Goal: Find specific page/section: Find specific page/section

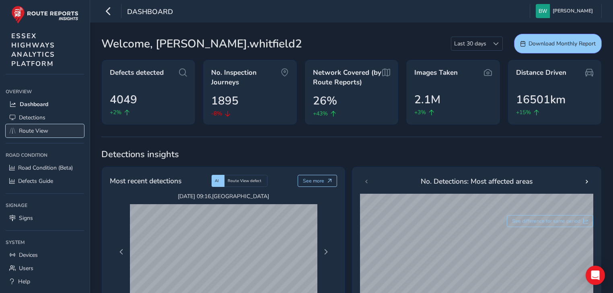
click at [45, 130] on span "Route View" at bounding box center [33, 131] width 29 height 8
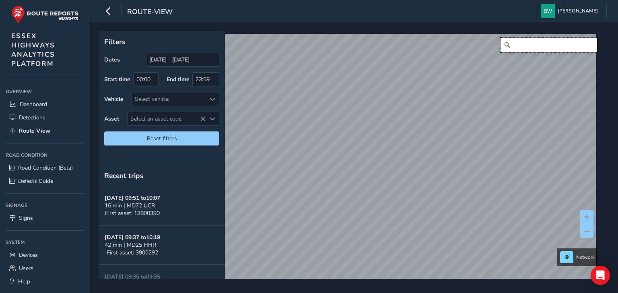
click at [515, 49] on input "Search" at bounding box center [548, 45] width 97 height 14
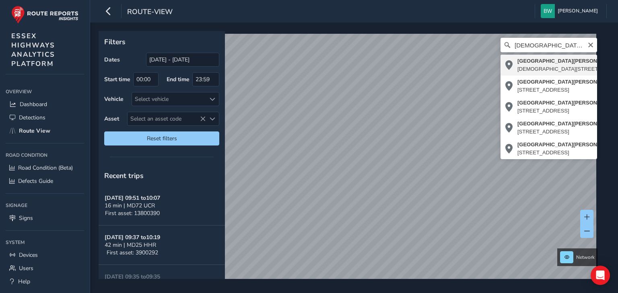
type input "[DEMOGRAPHIC_DATA][STREET_ADDRESS][PERSON_NAME]"
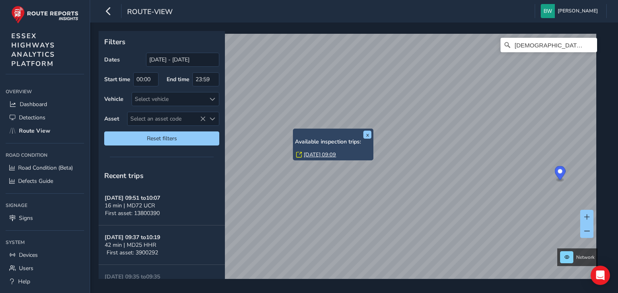
click at [319, 154] on link "[DATE] 09:09" at bounding box center [320, 154] width 32 height 7
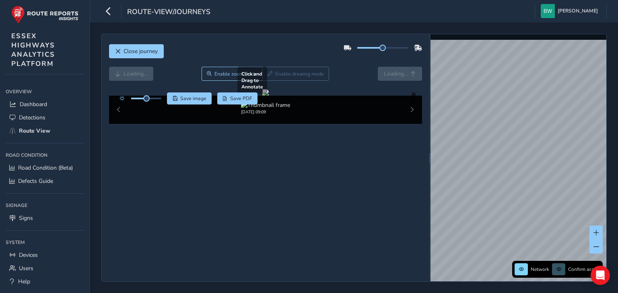
scroll to position [30, 0]
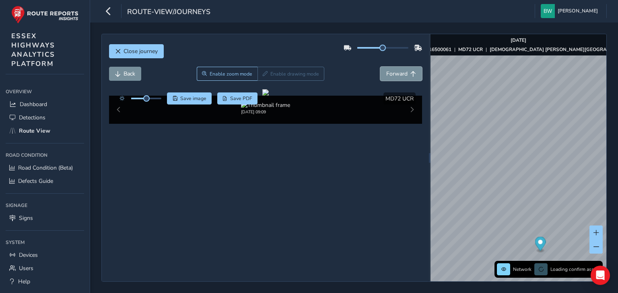
click at [391, 70] on span "Forward" at bounding box center [396, 74] width 21 height 8
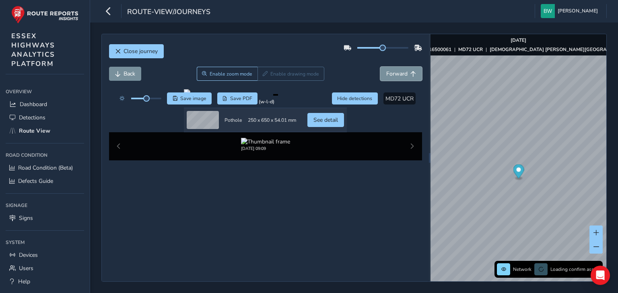
click at [391, 70] on span "Forward" at bounding box center [396, 74] width 21 height 8
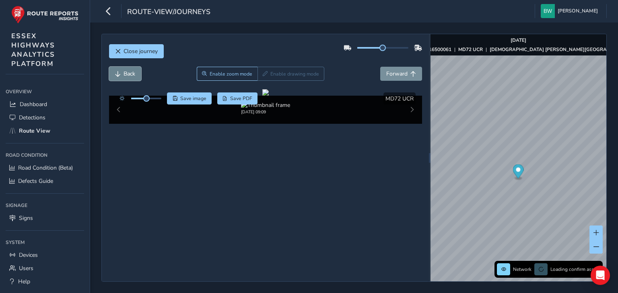
click at [125, 70] on span "Back" at bounding box center [129, 74] width 12 height 8
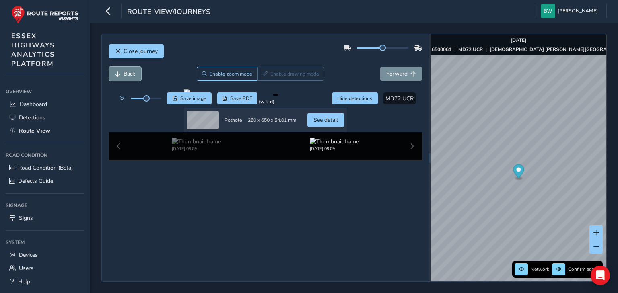
click at [125, 70] on span "Back" at bounding box center [129, 74] width 12 height 8
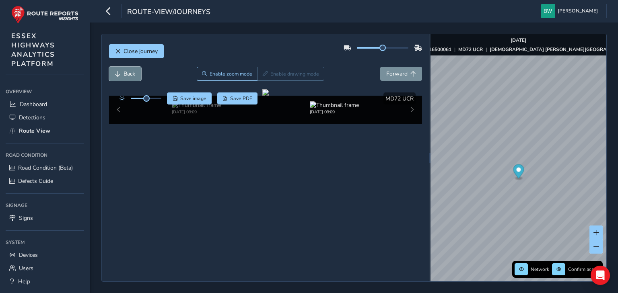
click at [125, 70] on span "Back" at bounding box center [129, 74] width 12 height 8
click at [117, 67] on button "Back" at bounding box center [125, 74] width 32 height 14
click at [328, 109] on img at bounding box center [334, 105] width 49 height 8
